Goal: Task Accomplishment & Management: Use online tool/utility

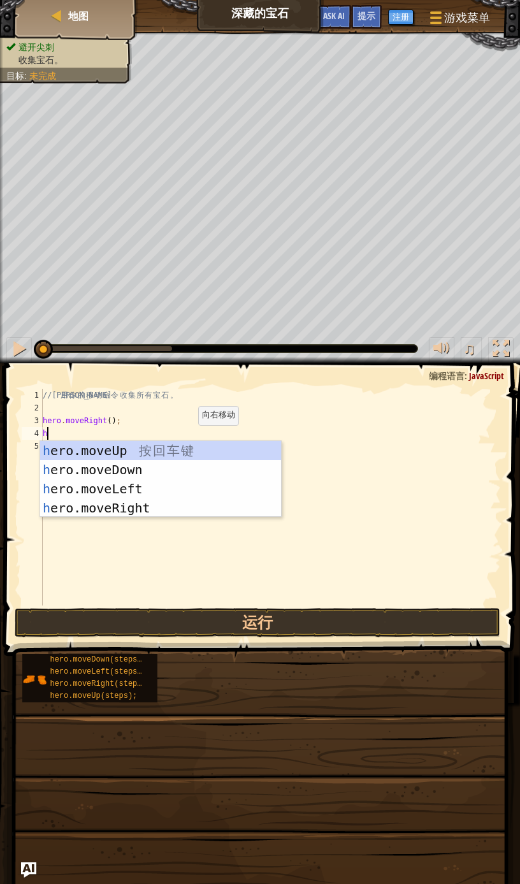
type textarea "h"
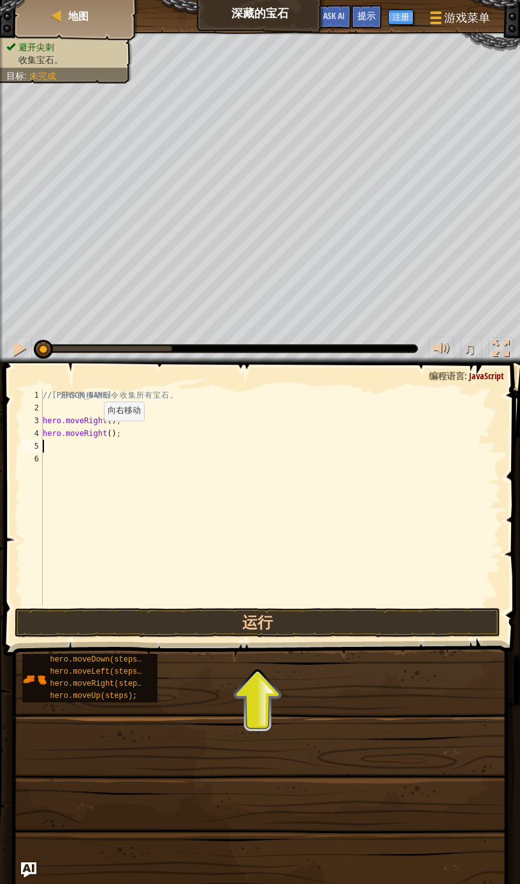
click at [82, 430] on div "// 利 用 你 的 移 动 命 令 收 集 所 有 宝 石 。 hero . moveRight ( ) ; hero . moveRight ( ) ;" at bounding box center [270, 510] width 461 height 242
type textarea "hero.moveDown();"
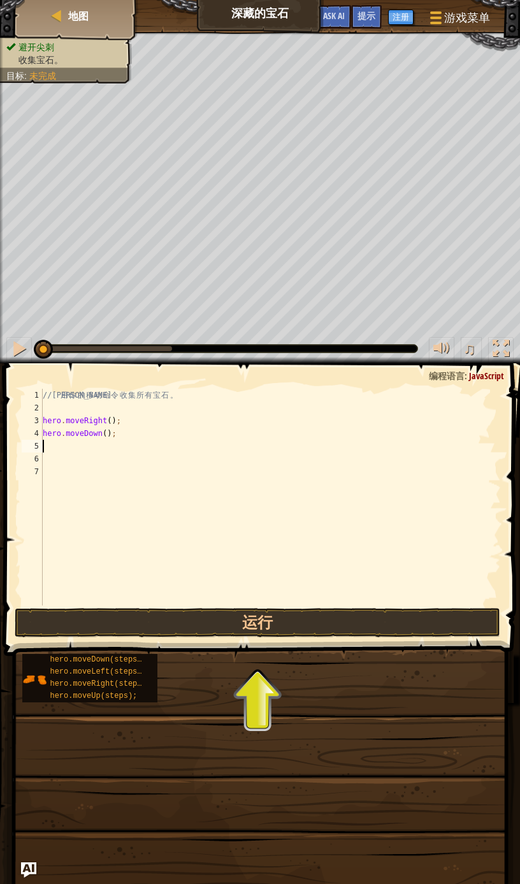
type textarea "h"
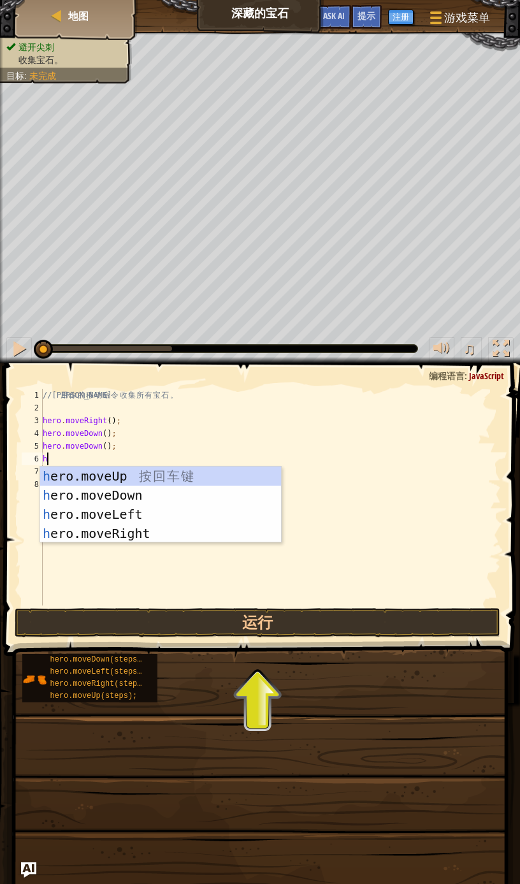
type textarea "h"
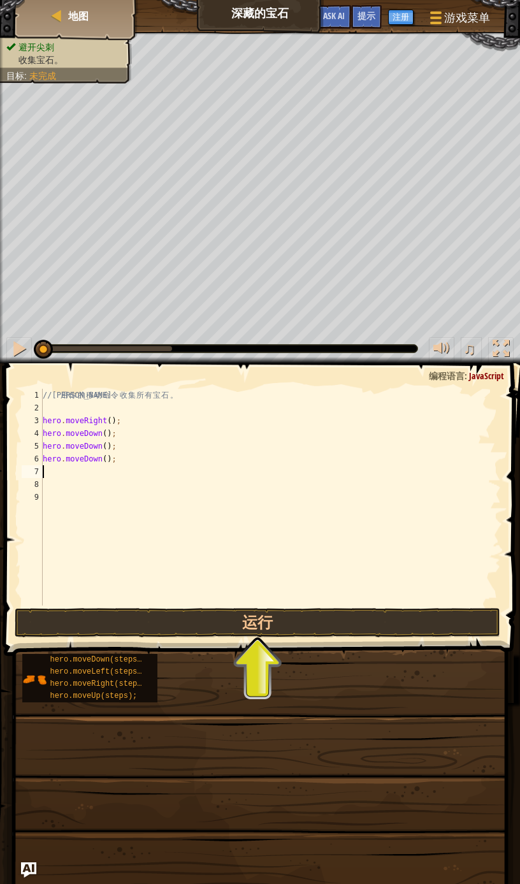
type textarea "h"
type textarea "m"
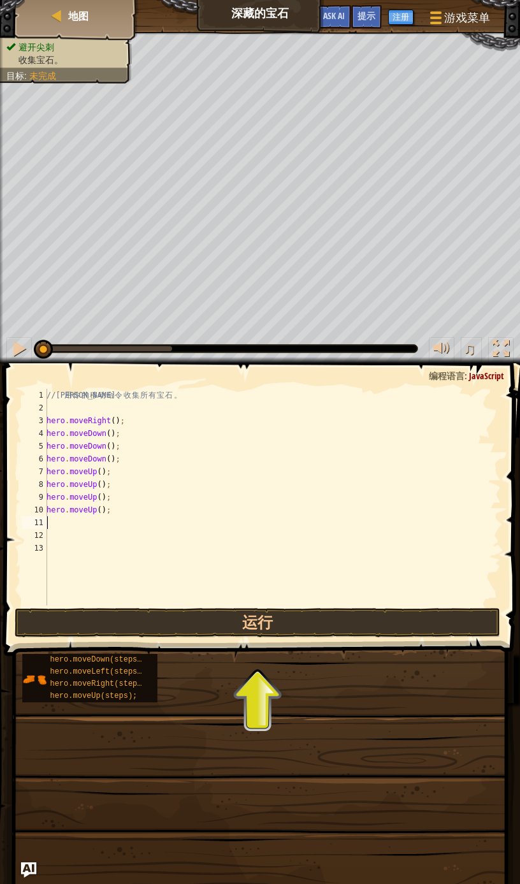
type textarea "h"
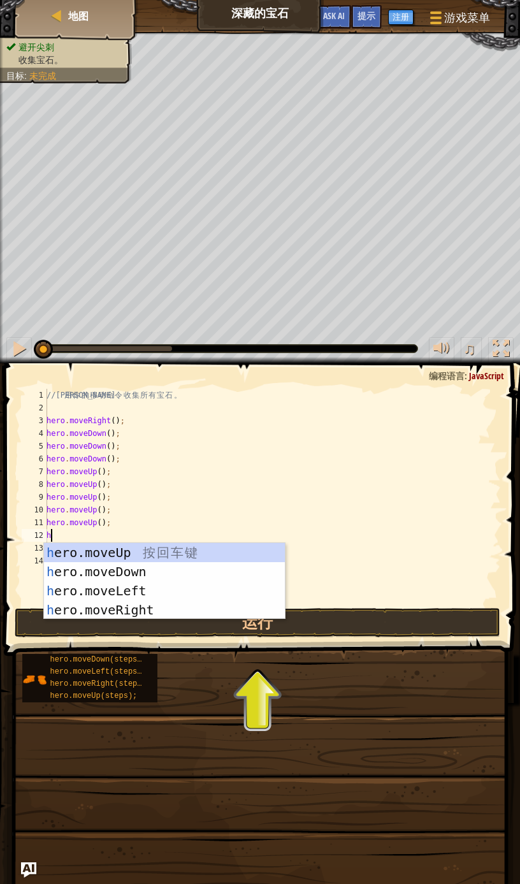
type textarea "he"
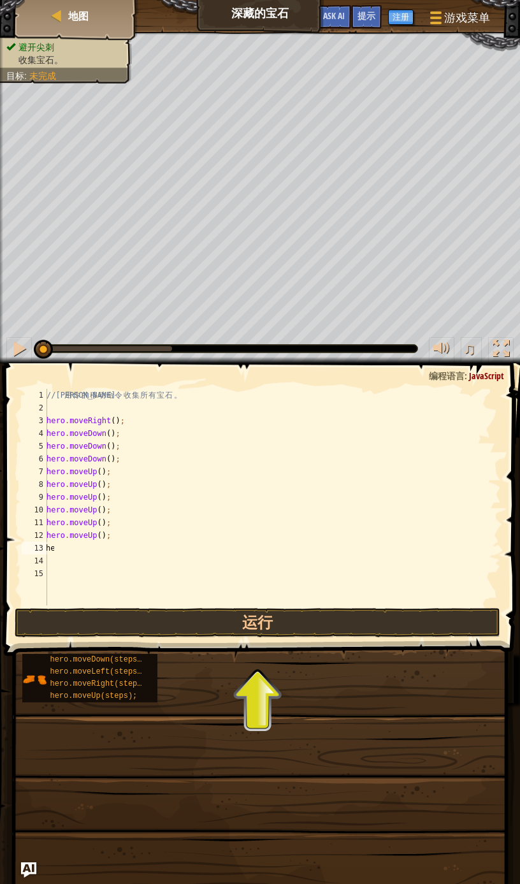
scroll to position [0, 0]
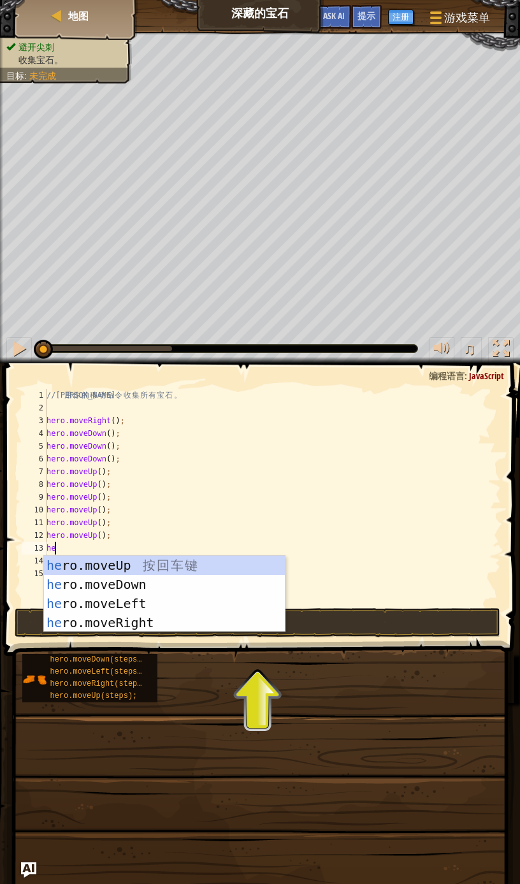
type textarea "he"
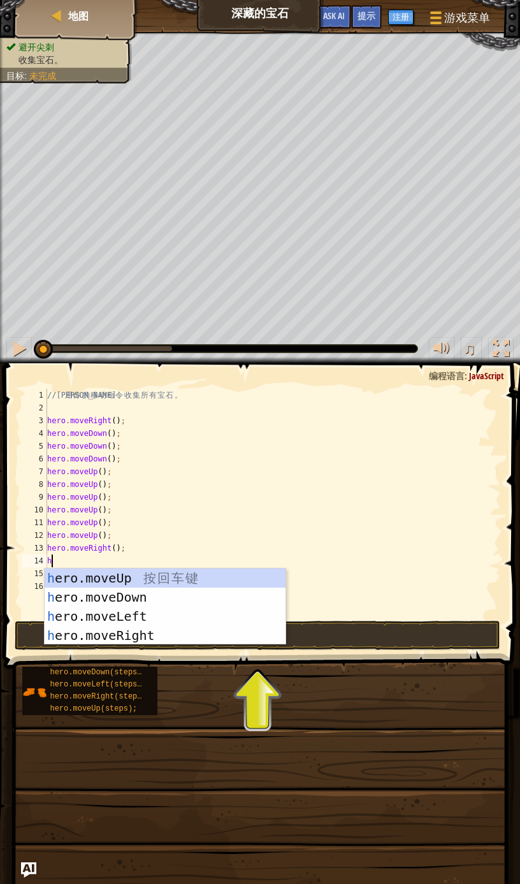
scroll to position [5, 0]
type textarea "he"
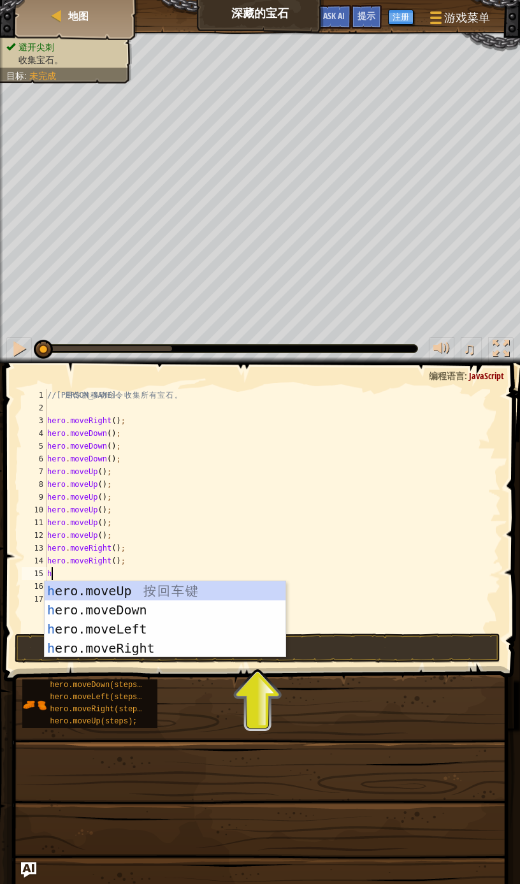
type textarea "he"
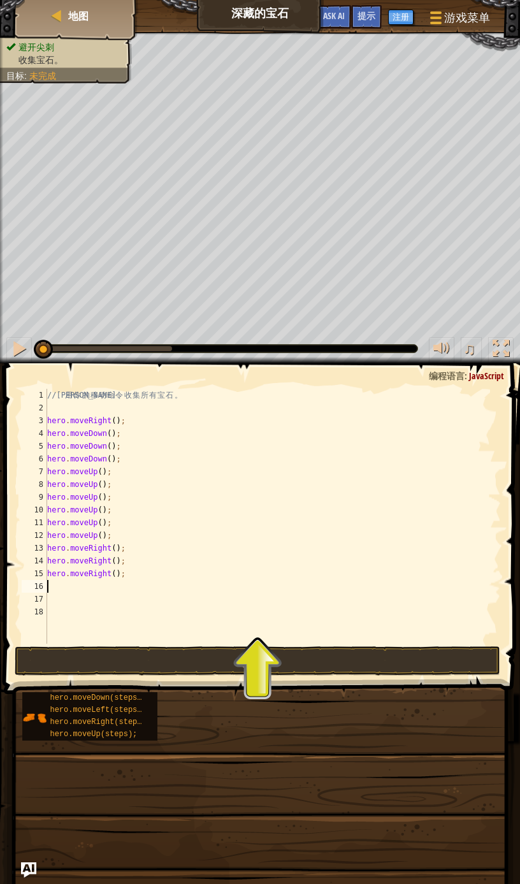
type textarea "he"
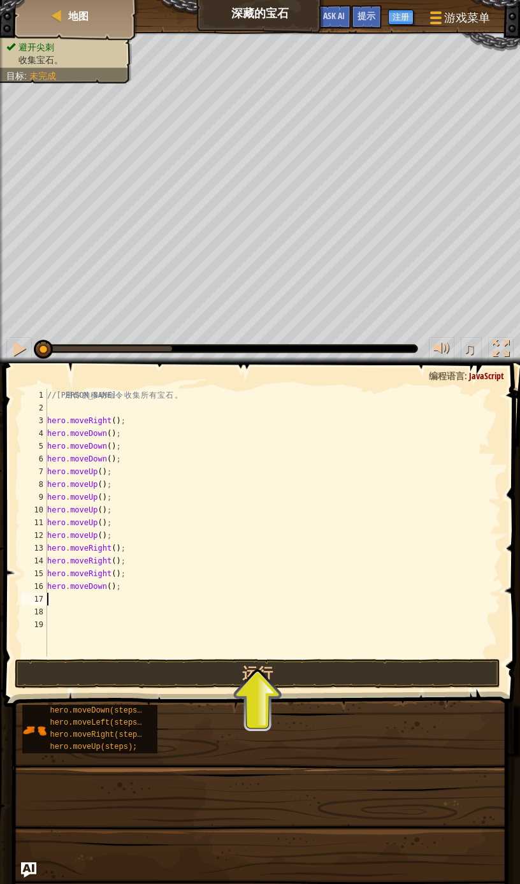
type textarea "h"
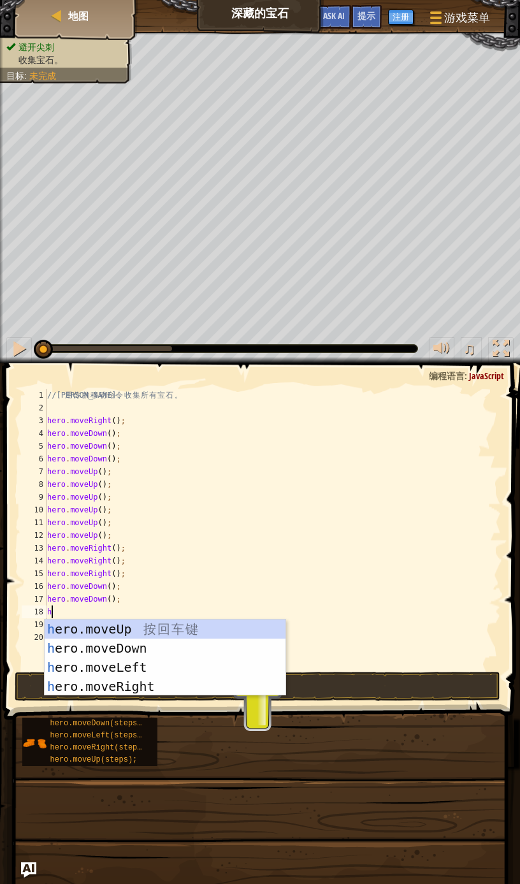
type textarea "he"
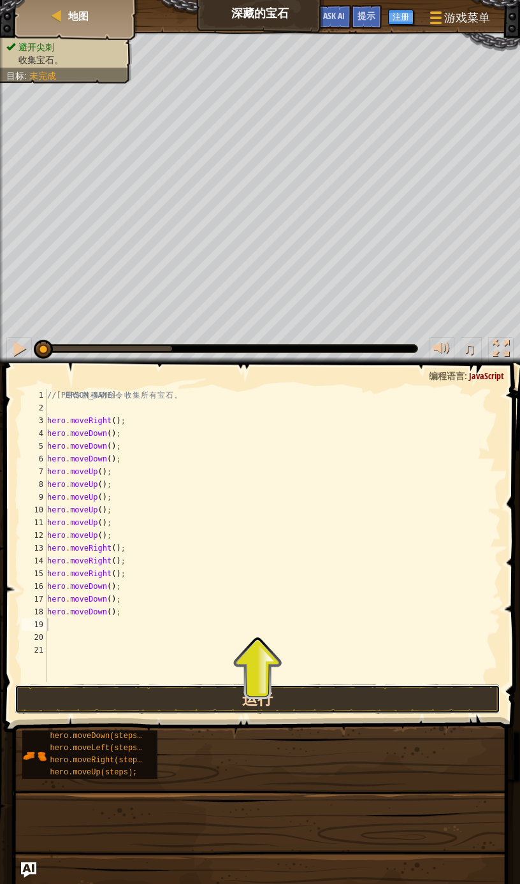
click at [439, 701] on button "运行" at bounding box center [258, 699] width 486 height 29
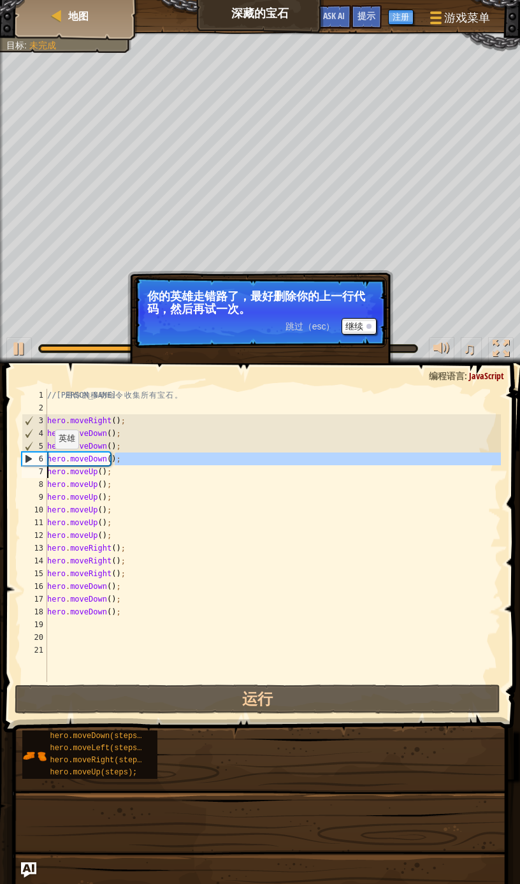
drag, startPoint x: 135, startPoint y: 460, endPoint x: 5, endPoint y: 468, distance: 130.3
click at [5, 468] on div "1 2 3 4 5 6 7 8 9 10 11 12 13 14 15 16 17 18 19 20 21 // 利 用 你 的 移 动 命 令 收 集 所 …" at bounding box center [260, 573] width 520 height 407
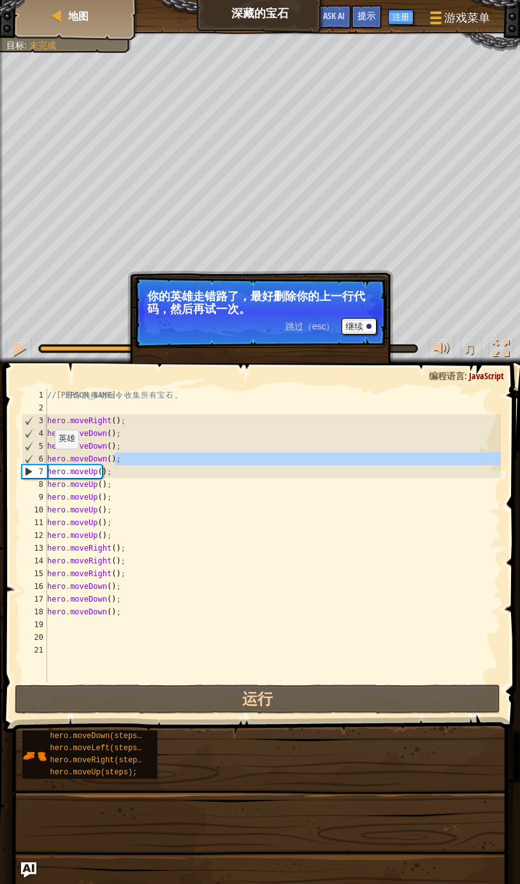
drag, startPoint x: 5, startPoint y: 469, endPoint x: -10, endPoint y: 477, distance: 16.8
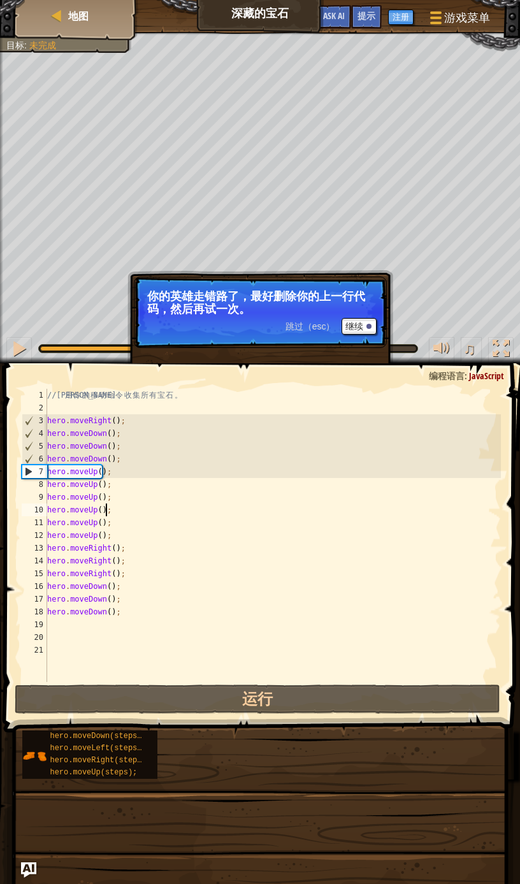
drag, startPoint x: -10, startPoint y: 477, endPoint x: 368, endPoint y: 492, distance: 377.7
click at [369, 506] on div "// 利 用 你 的 移 动 命 令 收 集 所 有 宝 石 。 hero . moveRight ( ) ; hero . moveDown ( ) ; h…" at bounding box center [273, 548] width 456 height 319
click at [365, 329] on button "继续" at bounding box center [359, 326] width 35 height 17
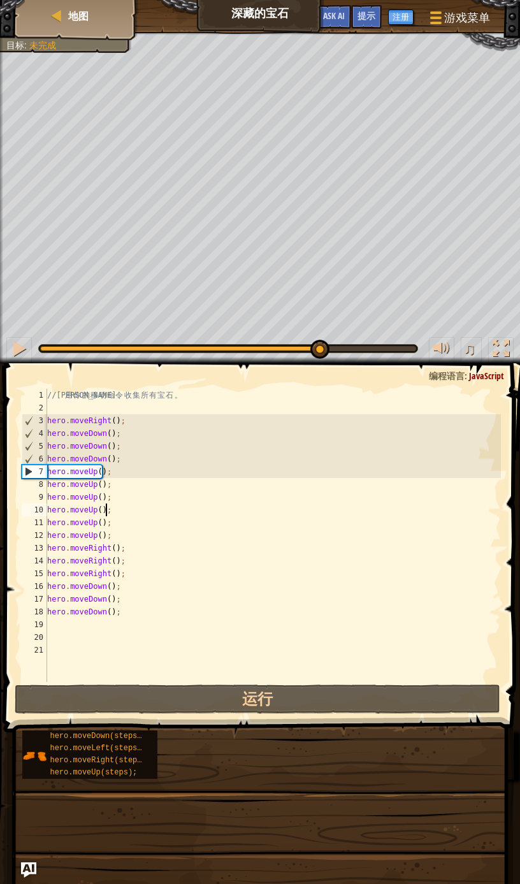
click at [131, 476] on div "// 利 用 你 的 移 动 命 令 收 集 所 有 宝 石 。 hero . moveRight ( ) ; hero . moveDown ( ) ; h…" at bounding box center [273, 548] width 456 height 319
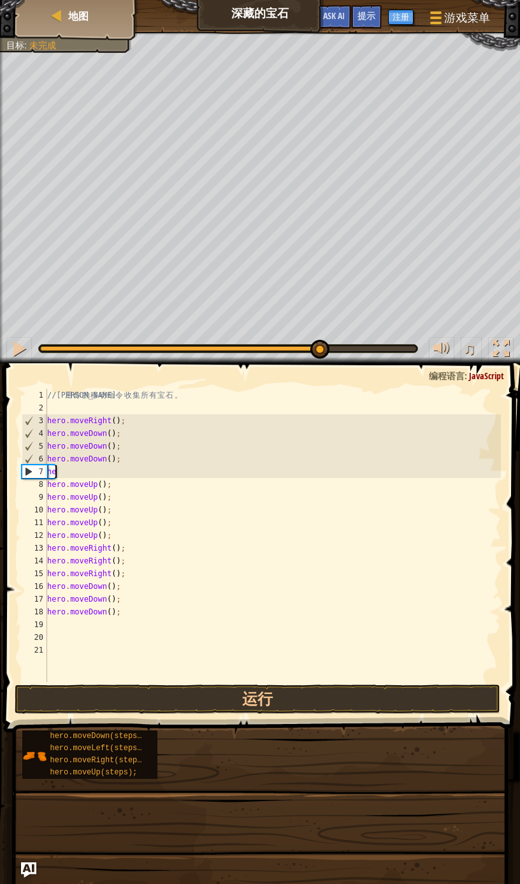
type textarea "h"
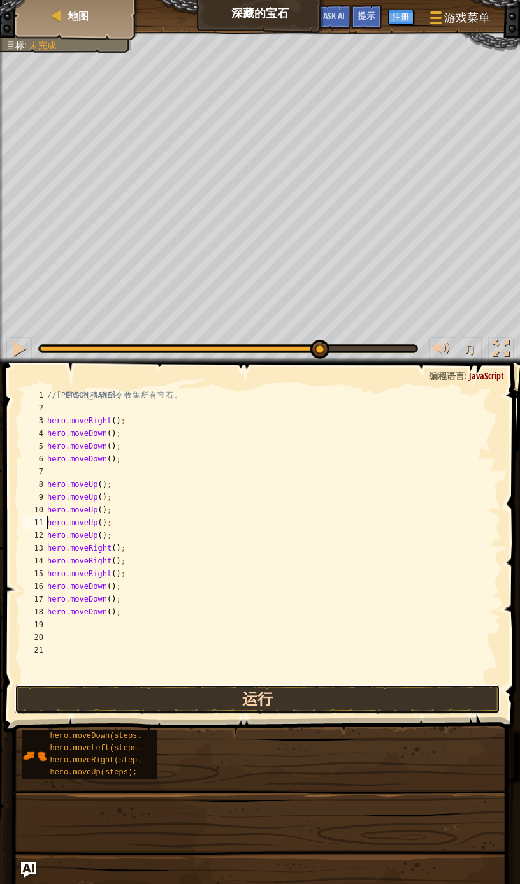
click at [214, 698] on button "运行" at bounding box center [258, 699] width 486 height 29
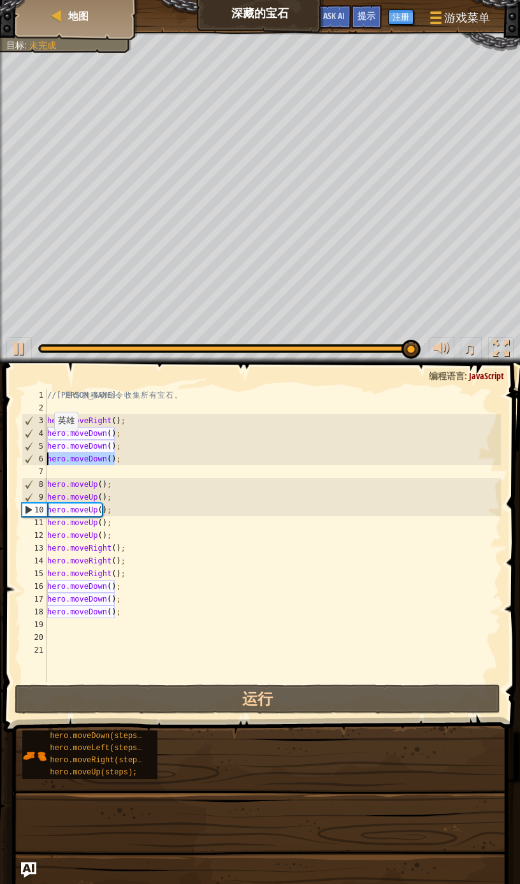
drag, startPoint x: 126, startPoint y: 455, endPoint x: 23, endPoint y: 458, distance: 102.7
click at [23, 458] on div "hero.moveUp(); 1 2 3 4 5 6 7 8 9 10 11 12 13 14 15 16 17 18 19 20 21 // 利 用 你 的…" at bounding box center [260, 535] width 482 height 293
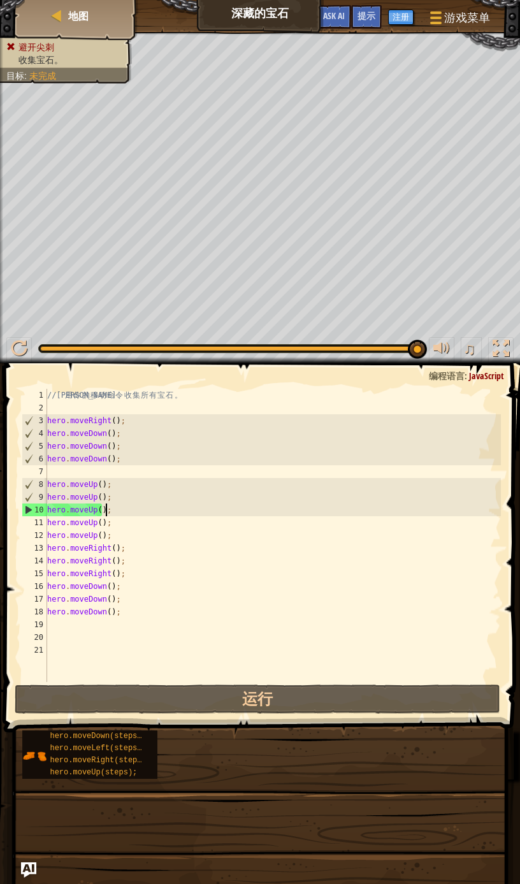
click at [120, 507] on div "// 利 用 你 的 移 动 命 令 收 集 所 有 宝 石 。 hero . moveRight ( ) ; hero . moveDown ( ) ; h…" at bounding box center [273, 548] width 456 height 319
type textarea "hero.moveUp();"
drag, startPoint x: 55, startPoint y: 502, endPoint x: 43, endPoint y: 509, distance: 13.4
click at [43, 509] on div "hero.moveUp(); 1 2 3 4 5 6 7 8 9 10 11 12 13 14 15 16 17 18 19 20 21 // 利 用 你 的…" at bounding box center [260, 535] width 482 height 293
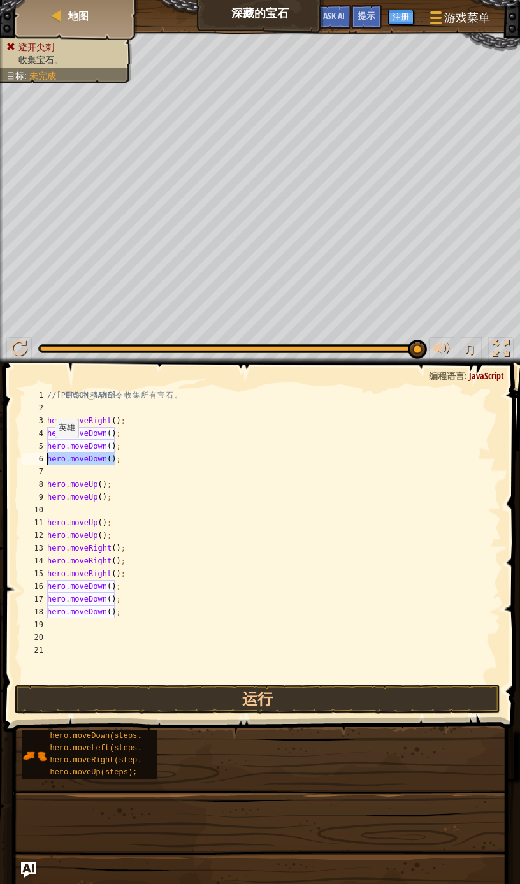
drag, startPoint x: 132, startPoint y: 462, endPoint x: 18, endPoint y: 455, distance: 114.3
click at [18, 455] on div "1 2 3 4 5 6 7 8 9 10 11 12 13 14 15 16 17 18 19 20 21 // 利 用 你 的 移 动 命 令 收 集 所 …" at bounding box center [260, 573] width 520 height 407
type textarea "hero.moveDown();"
drag, startPoint x: 133, startPoint y: 586, endPoint x: 19, endPoint y: 585, distance: 113.5
click at [19, 585] on div "1 2 3 4 5 6 7 8 9 10 11 12 13 14 15 16 17 18 19 20 21 // 利 用 你 的 移 动 命 令 收 集 所 …" at bounding box center [260, 535] width 482 height 293
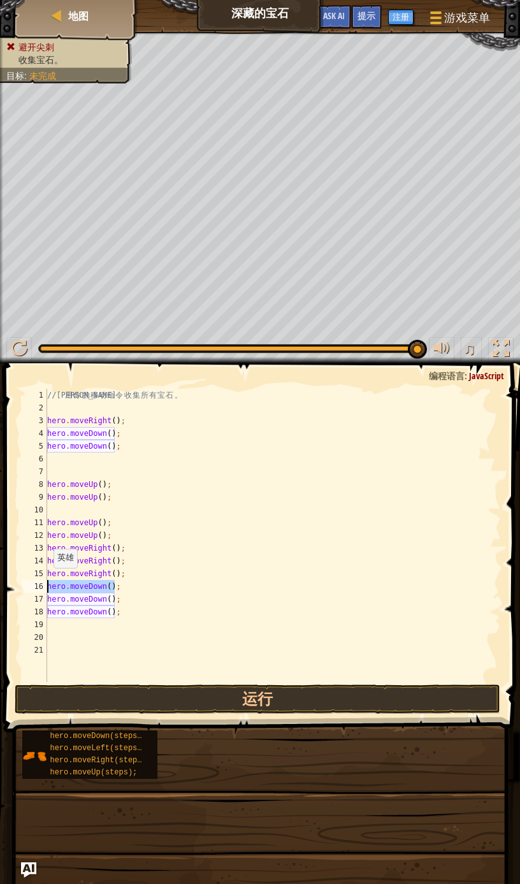
type textarea "hero.moveDown();"
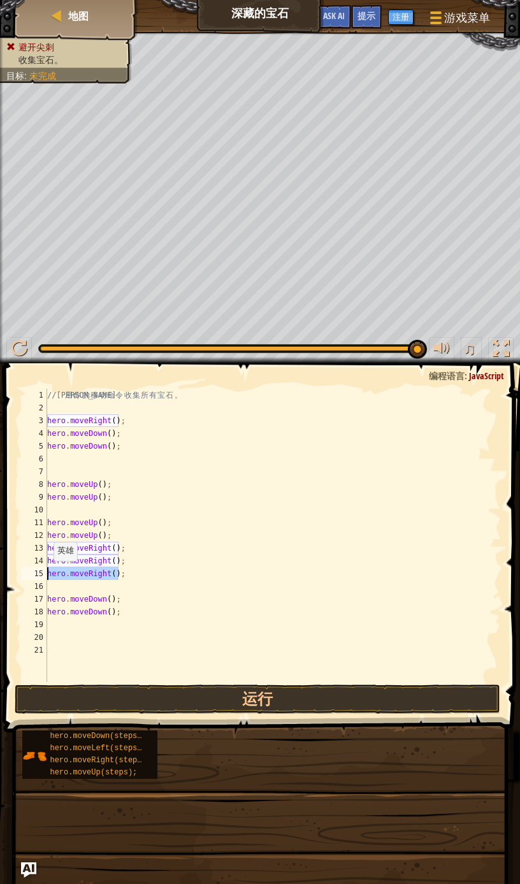
drag, startPoint x: 133, startPoint y: 571, endPoint x: 33, endPoint y: 573, distance: 100.1
click at [33, 573] on div "1 2 3 4 5 6 7 8 9 10 11 12 13 14 15 16 17 18 19 20 21 // 利 用 你 的 移 动 命 令 收 集 所 …" at bounding box center [260, 535] width 482 height 293
type textarea "hero.moveRight();"
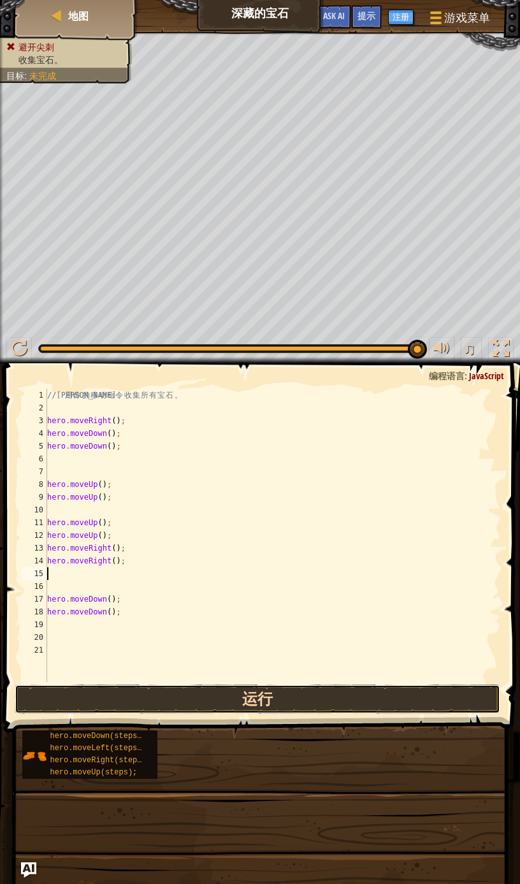
click at [194, 690] on button "运行" at bounding box center [258, 699] width 486 height 29
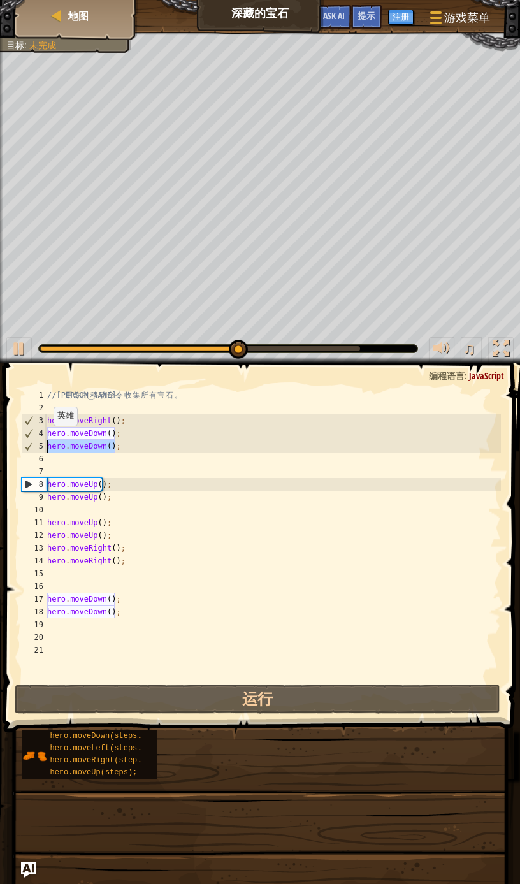
drag, startPoint x: 106, startPoint y: 441, endPoint x: 43, endPoint y: 451, distance: 64.6
click at [43, 451] on div "1 2 3 4 5 6 7 8 9 10 11 12 13 14 15 16 17 18 19 20 21 // 利 用 你 的 移 动 命 令 收 集 所 …" at bounding box center [260, 535] width 482 height 293
type textarea "hero.moveDown();"
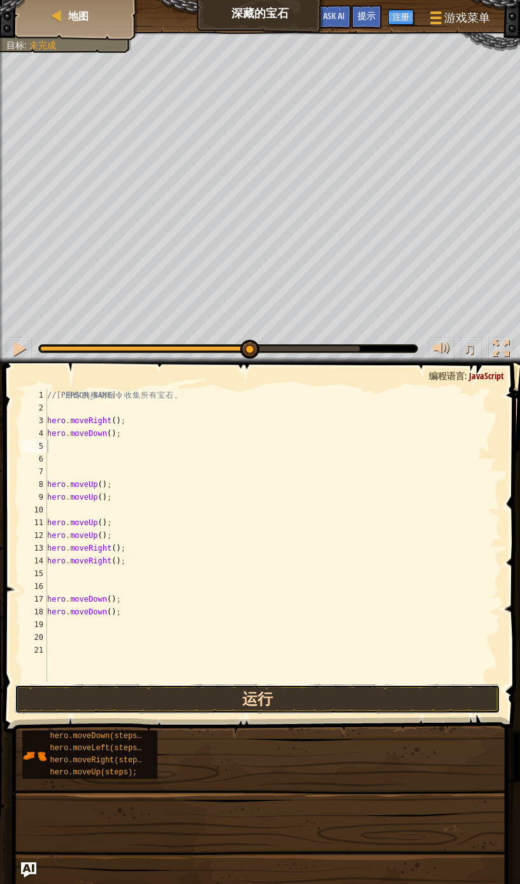
click at [288, 696] on button "运行" at bounding box center [258, 699] width 486 height 29
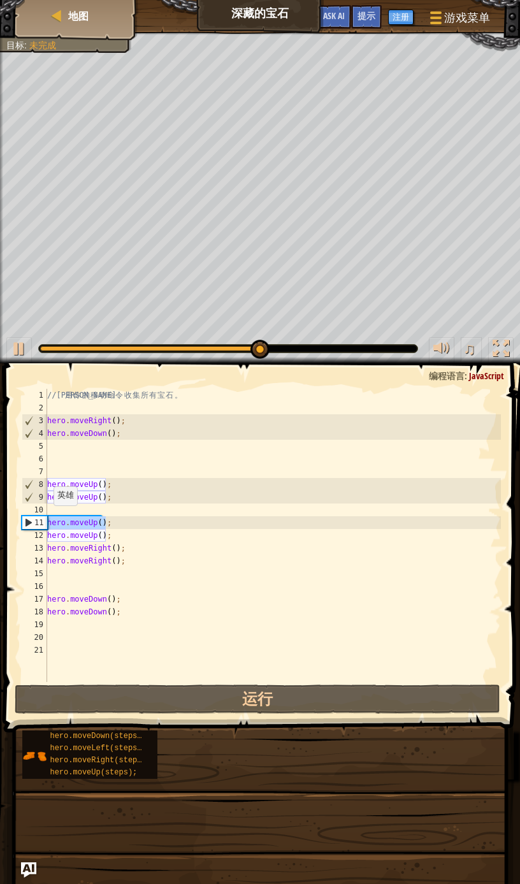
drag, startPoint x: 118, startPoint y: 526, endPoint x: 31, endPoint y: 517, distance: 87.8
click at [31, 517] on div "1 2 3 4 5 6 7 8 9 10 11 12 13 14 15 16 17 18 19 20 21 // 利 用 你 的 移 动 命 令 收 集 所 …" at bounding box center [260, 535] width 482 height 293
type textarea "hero.moveUp();"
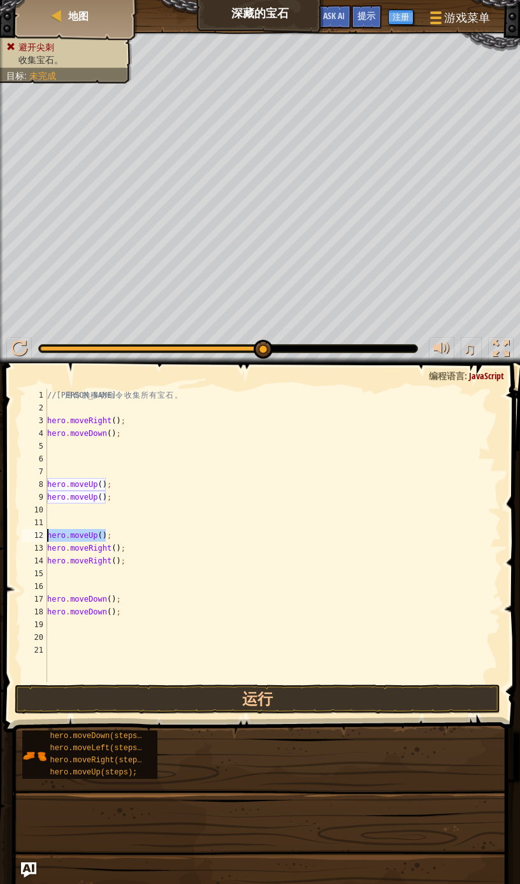
drag, startPoint x: 124, startPoint y: 534, endPoint x: 45, endPoint y: 530, distance: 79.1
click at [45, 530] on div "1 2 3 4 5 6 7 8 9 10 11 12 13 14 15 16 17 18 19 20 21 // 利 用 你 的 移 动 命 令 收 集 所 …" at bounding box center [260, 535] width 482 height 293
type textarea "hero.moveUp();"
drag, startPoint x: 117, startPoint y: 563, endPoint x: 37, endPoint y: 560, distance: 79.8
click at [37, 560] on div "1 2 3 4 5 6 7 8 9 10 11 12 13 14 15 16 17 18 19 20 21 // 利 用 你 的 移 动 命 令 收 集 所 …" at bounding box center [260, 535] width 482 height 293
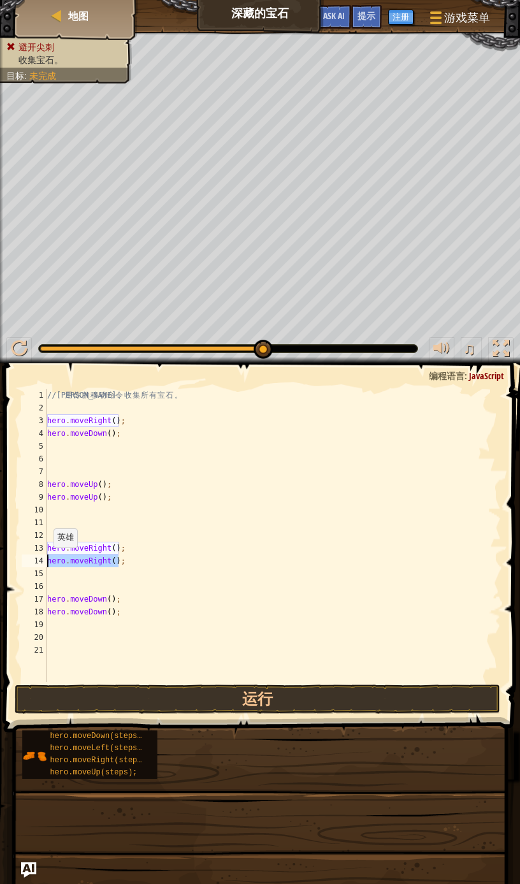
type textarea "hero.moveRight();"
drag, startPoint x: 126, startPoint y: 595, endPoint x: 25, endPoint y: 593, distance: 100.7
click at [26, 594] on div "1 2 3 4 5 6 7 8 9 10 11 12 13 14 15 16 17 18 19 20 21 // 利 用 你 的 移 动 命 令 收 集 所 …" at bounding box center [260, 535] width 482 height 293
type textarea "hero.moveDown();"
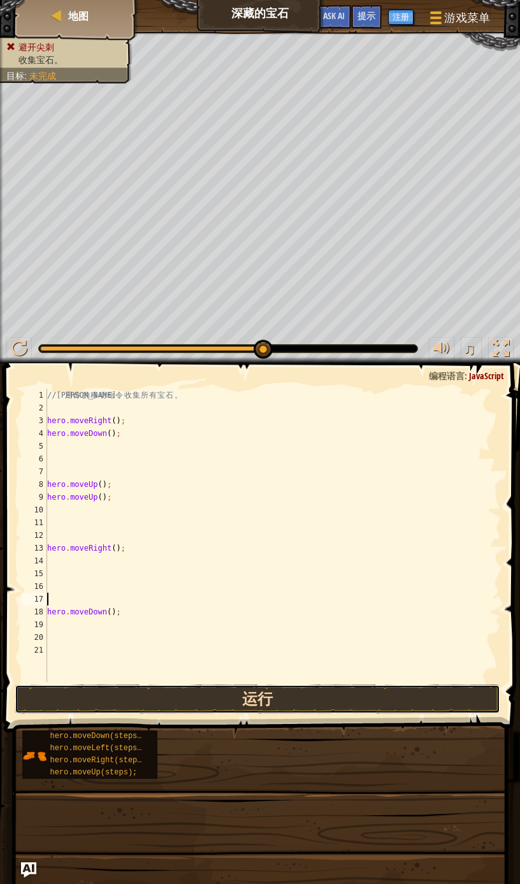
click at [228, 687] on button "运行" at bounding box center [258, 699] width 486 height 29
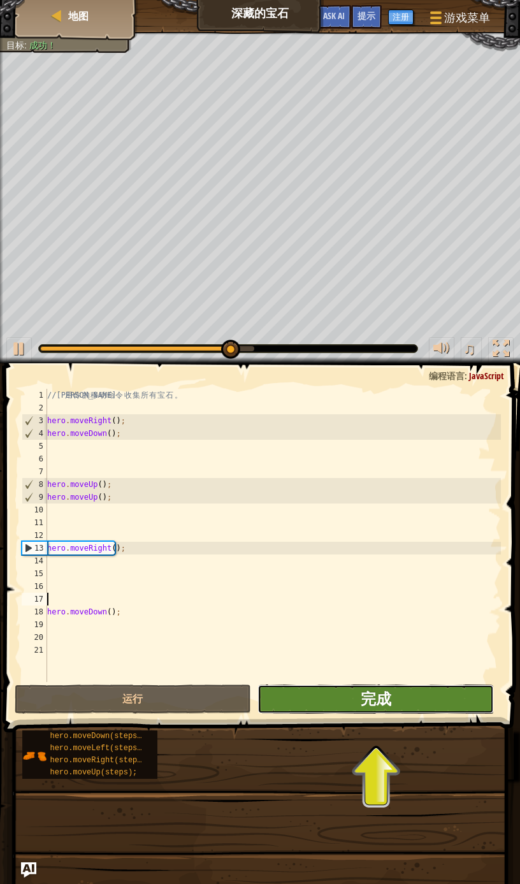
click at [370, 697] on span "完成" at bounding box center [376, 699] width 31 height 20
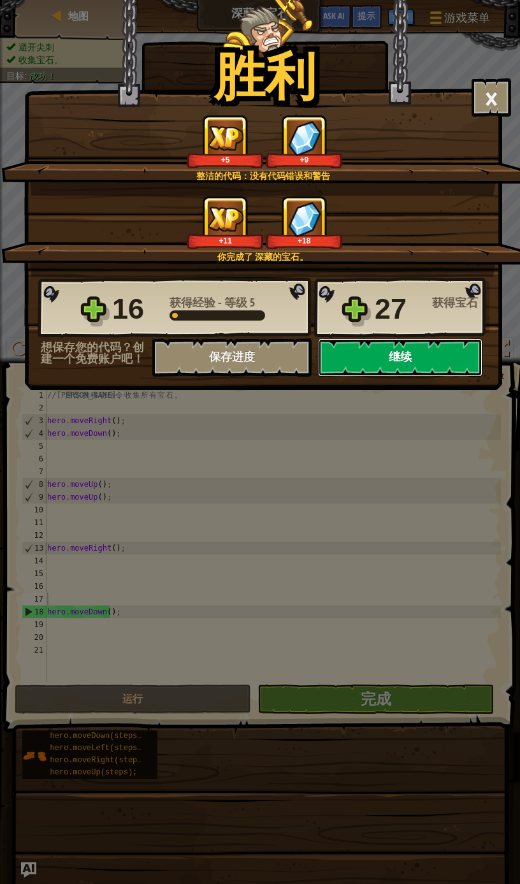
click at [421, 367] on button "继续" at bounding box center [400, 358] width 164 height 38
select select "zh-HANS"
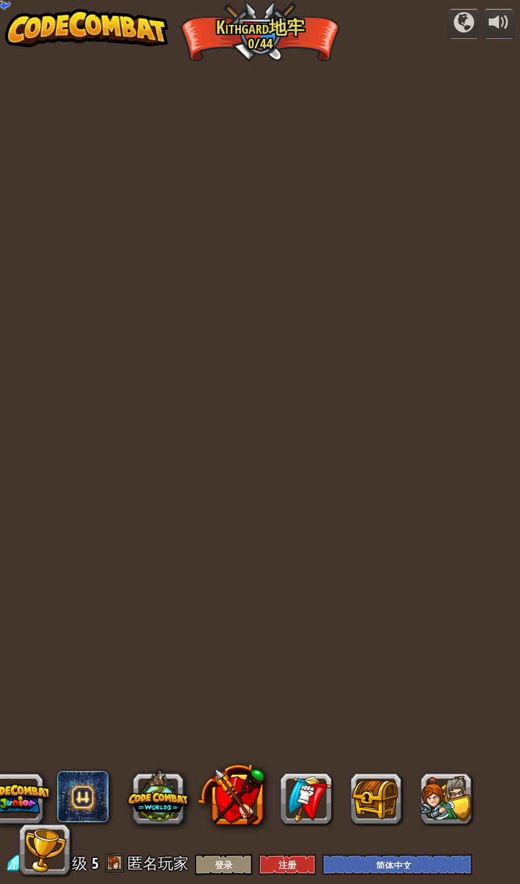
select select "zh-HANS"
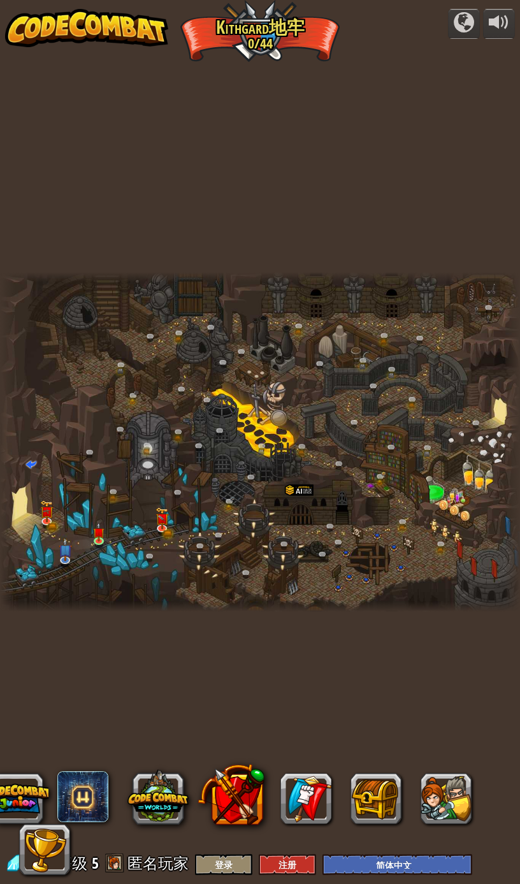
select select "zh-HANS"
click at [162, 522] on img at bounding box center [161, 515] width 11 height 25
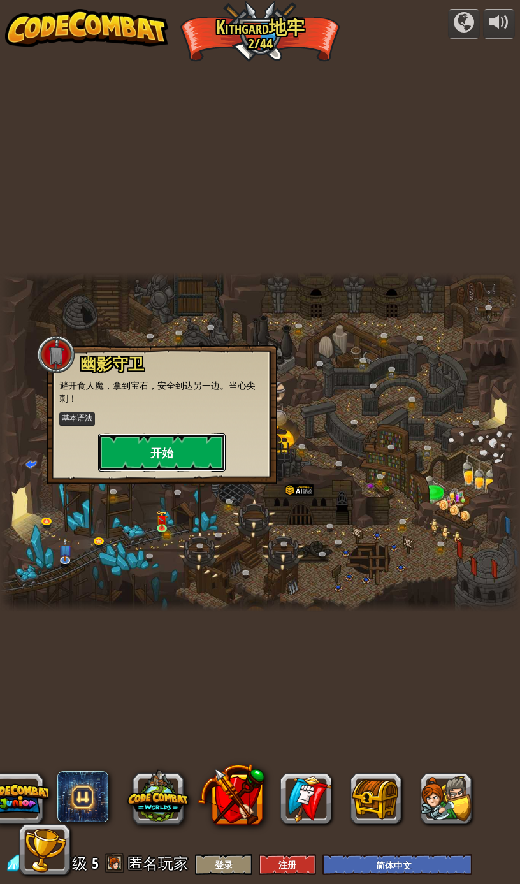
click at [205, 439] on button "开始" at bounding box center [162, 453] width 128 height 38
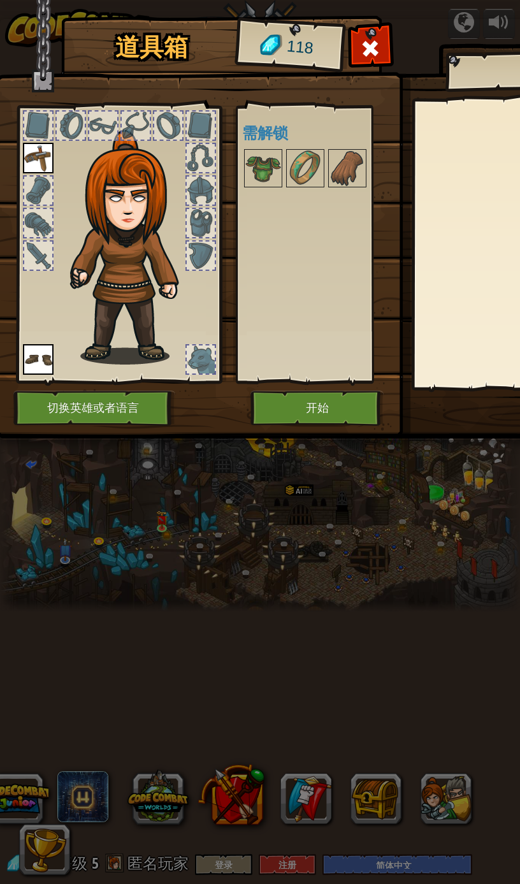
click at [196, 354] on div at bounding box center [201, 360] width 28 height 28
click at [265, 170] on img at bounding box center [263, 168] width 36 height 36
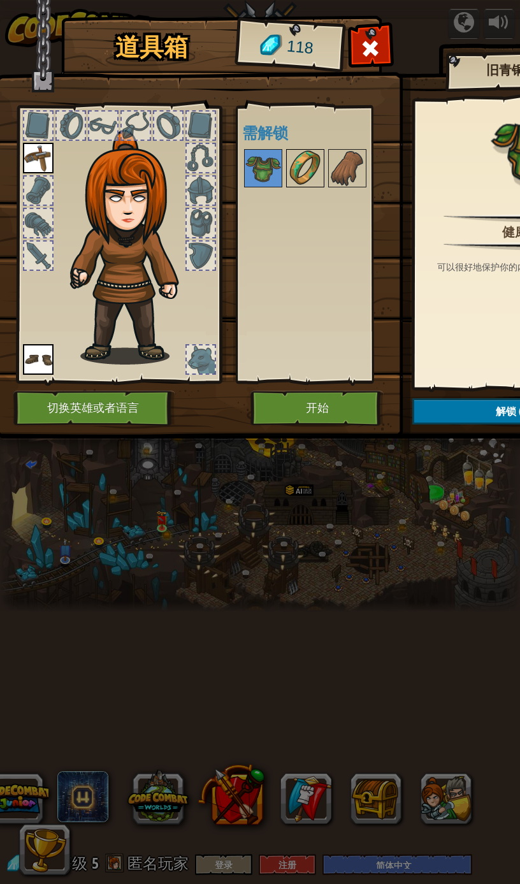
click at [305, 177] on img at bounding box center [306, 168] width 36 height 36
drag, startPoint x: 26, startPoint y: 168, endPoint x: 33, endPoint y: 173, distance: 8.7
click at [30, 170] on img at bounding box center [38, 158] width 31 height 31
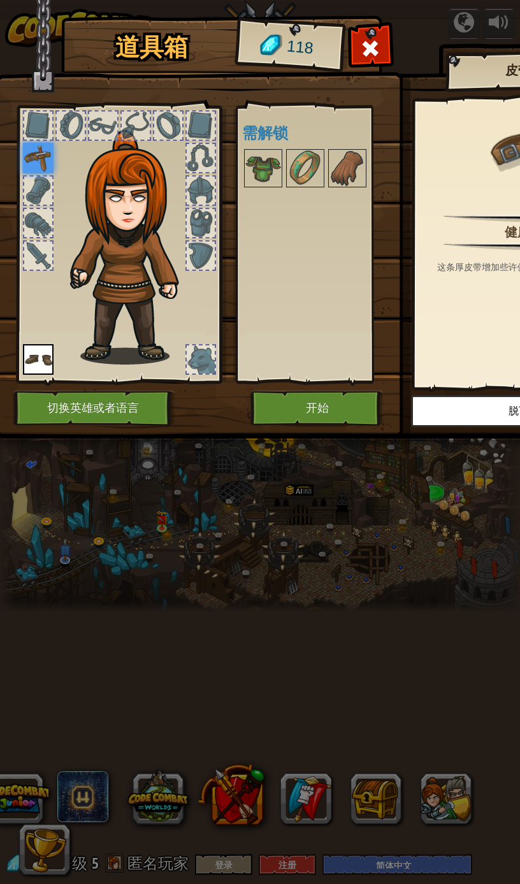
click at [38, 177] on div at bounding box center [38, 191] width 28 height 28
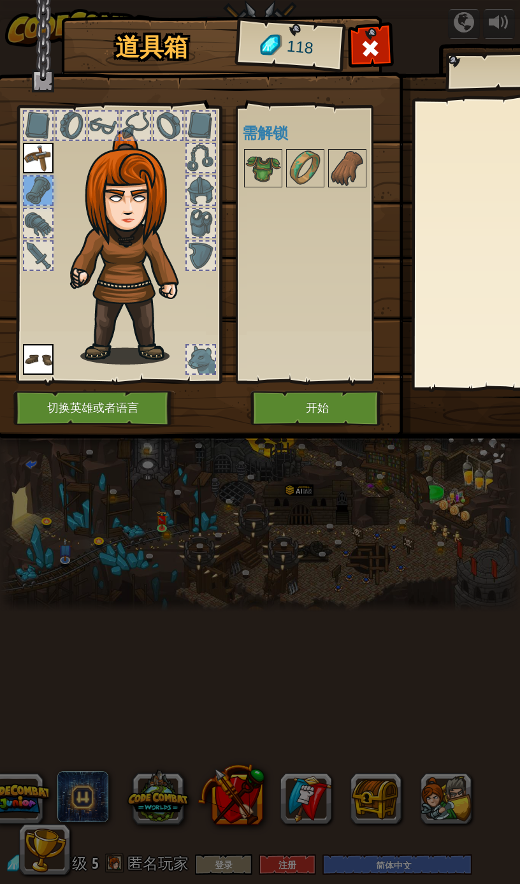
click at [39, 180] on div at bounding box center [38, 191] width 28 height 28
click at [26, 150] on img at bounding box center [38, 158] width 31 height 31
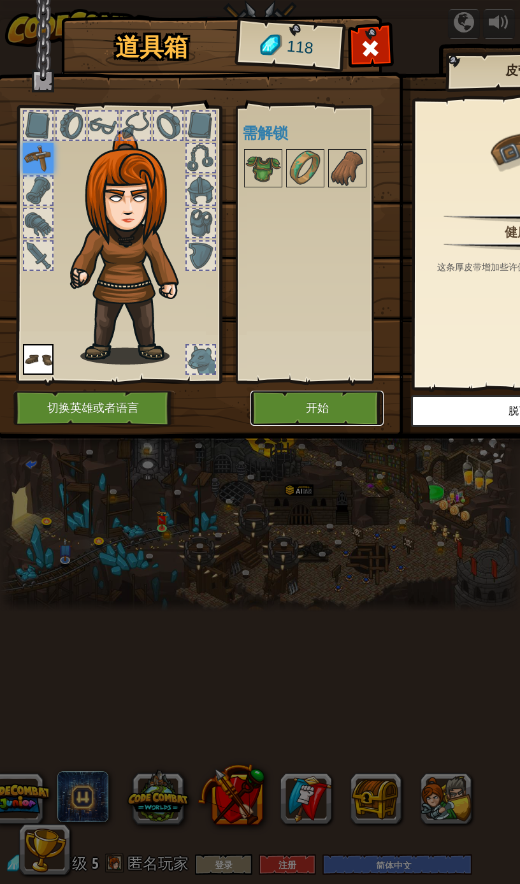
click at [346, 407] on button "开始" at bounding box center [317, 408] width 133 height 35
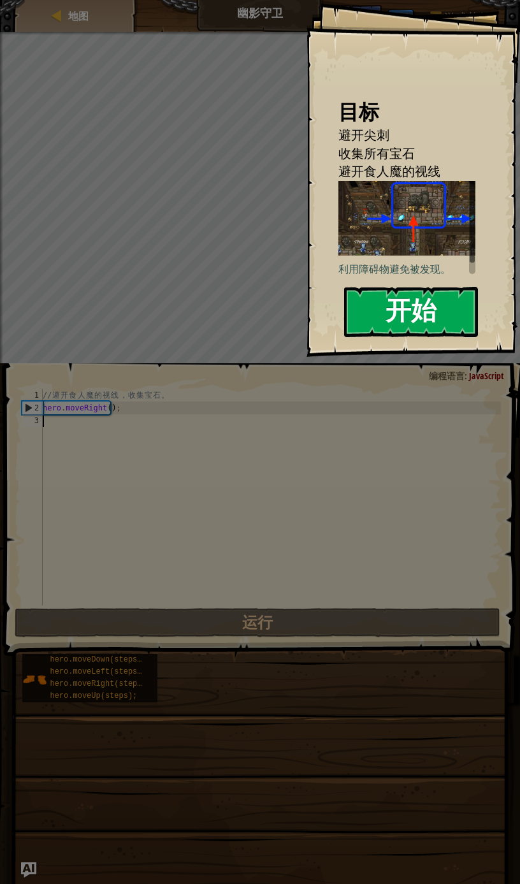
click at [436, 317] on button "开始" at bounding box center [411, 312] width 134 height 50
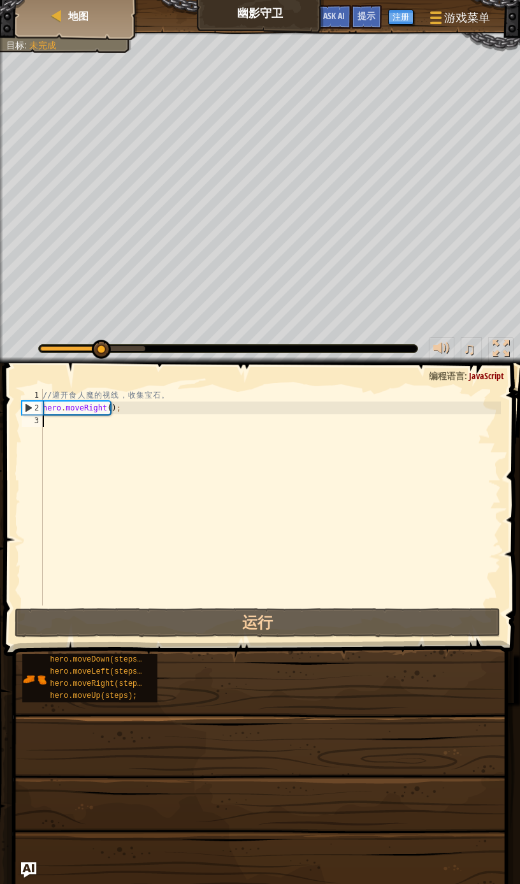
click at [128, 420] on div "// 避 开 食 人 魔 的 视 线 ， 收 集 宝 石 。 hero . moveRight ( ) ;" at bounding box center [270, 510] width 461 height 242
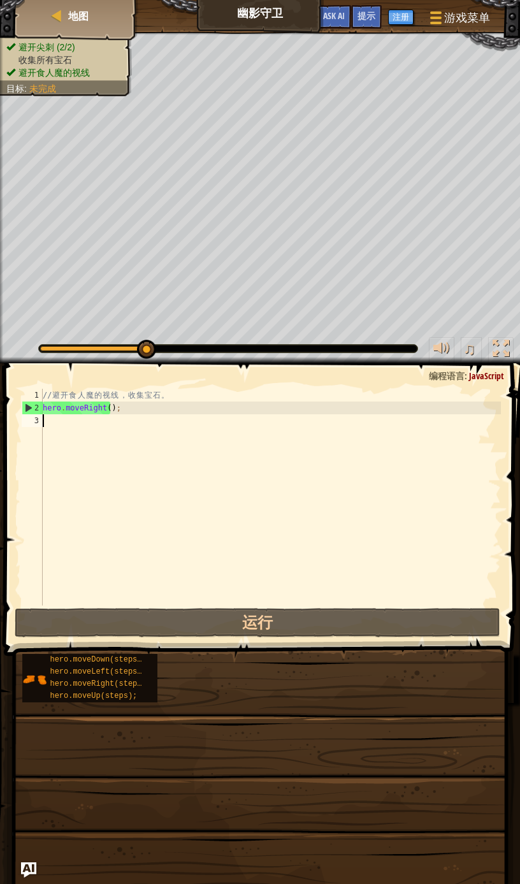
type textarea "h"
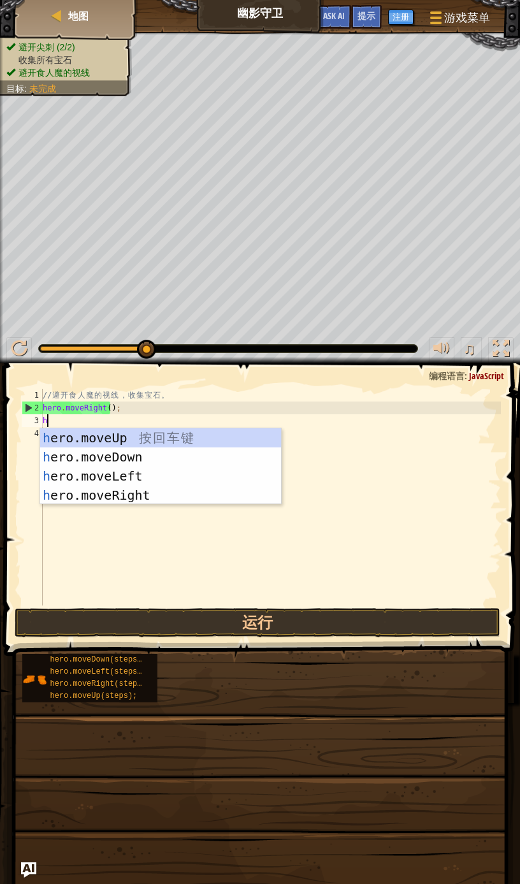
scroll to position [5, 0]
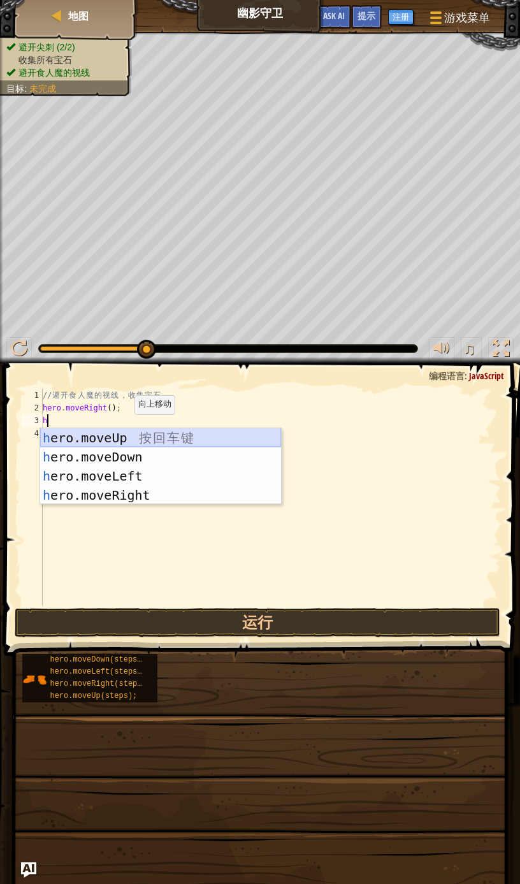
click at [161, 434] on div "h ero.moveUp 按 回 车 键 h ero.moveDown 按 回 车 键 h ero.moveLeft 按 回 车 键 h ero.moveRi…" at bounding box center [160, 485] width 241 height 115
